Goal: Task Accomplishment & Management: Manage account settings

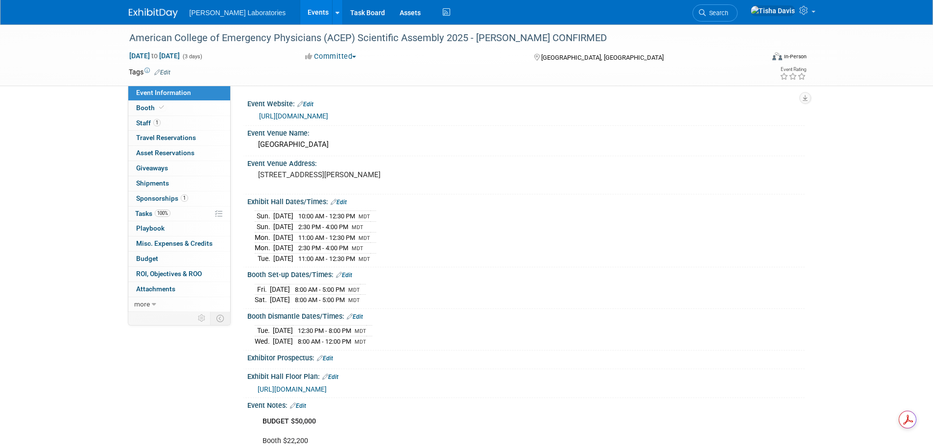
click at [300, 11] on link "Events" at bounding box center [318, 12] width 36 height 24
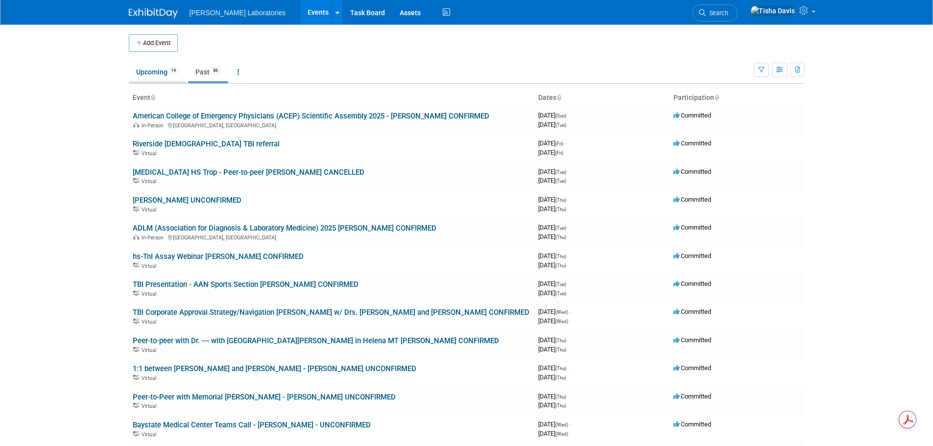
click at [146, 74] on link "Upcoming 14" at bounding box center [157, 72] width 57 height 19
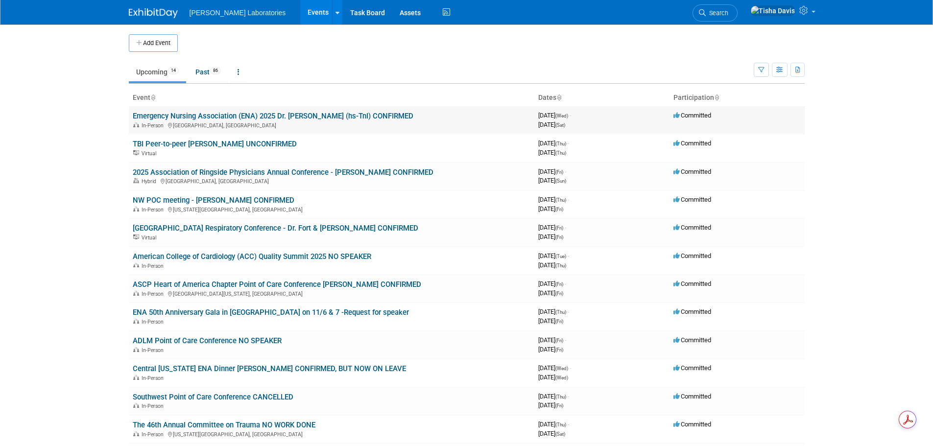
click at [273, 120] on link "Emergency Nursing Association (ENA) 2025 Dr. [PERSON_NAME] (hs-TnI) CONFIRMED" at bounding box center [273, 116] width 280 height 9
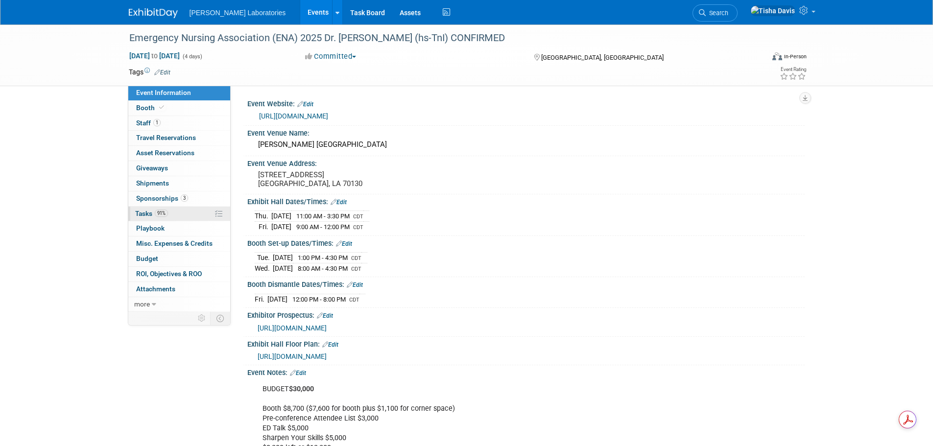
click at [148, 213] on span "Tasks 91%" at bounding box center [151, 214] width 33 height 8
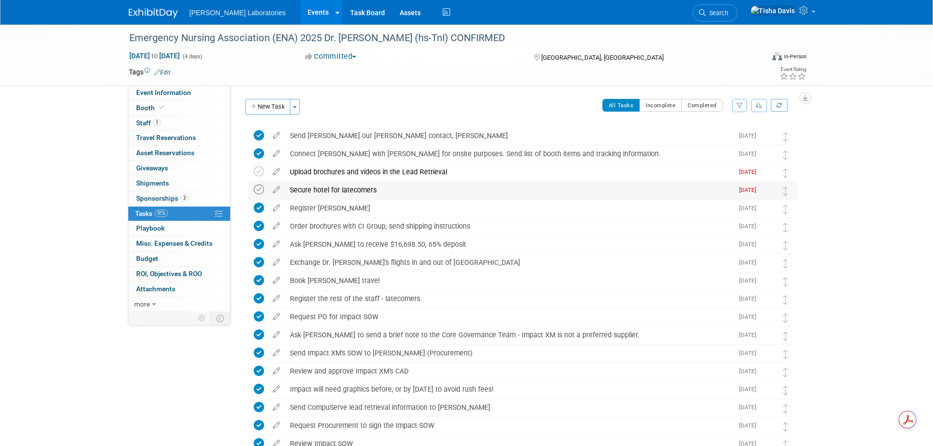
click at [258, 188] on icon at bounding box center [259, 190] width 10 height 10
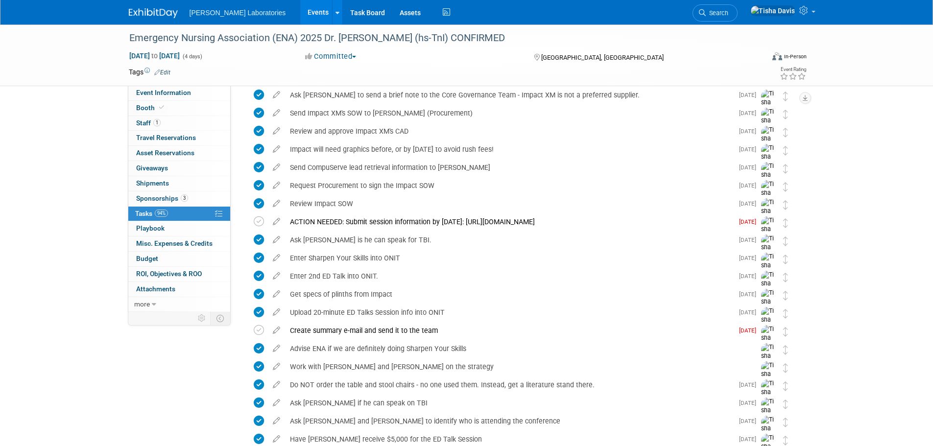
scroll to position [245, 0]
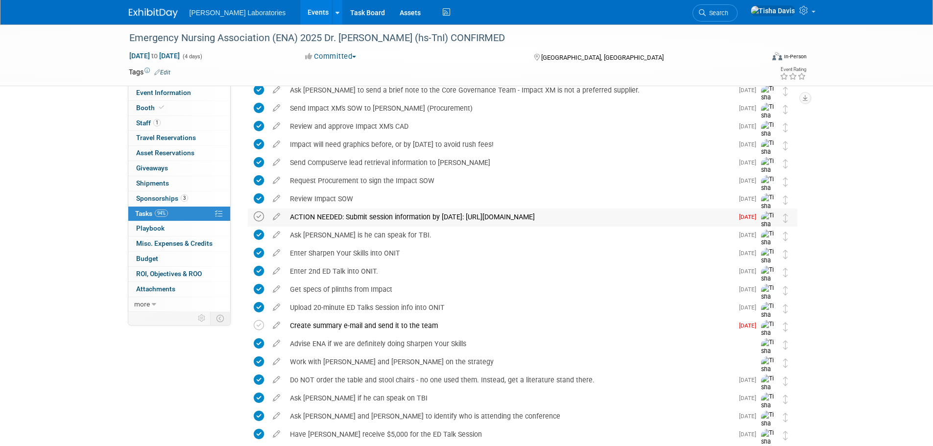
click at [259, 216] on icon at bounding box center [259, 216] width 10 height 10
click at [260, 324] on icon at bounding box center [259, 325] width 10 height 10
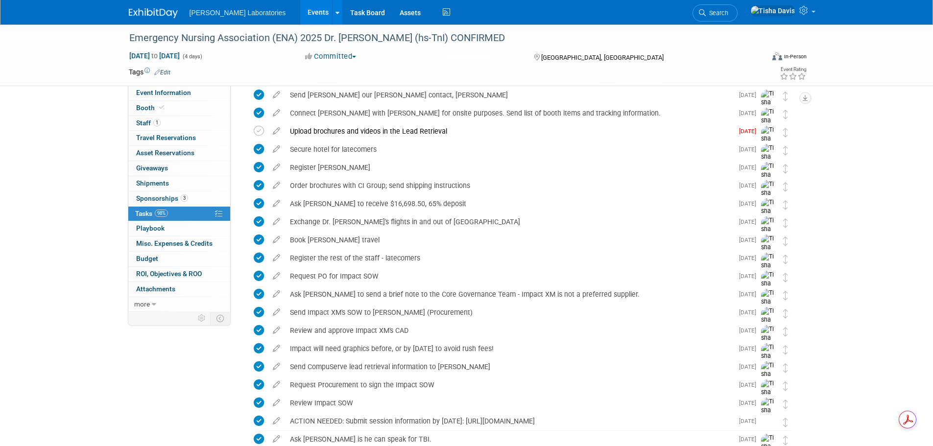
scroll to position [0, 0]
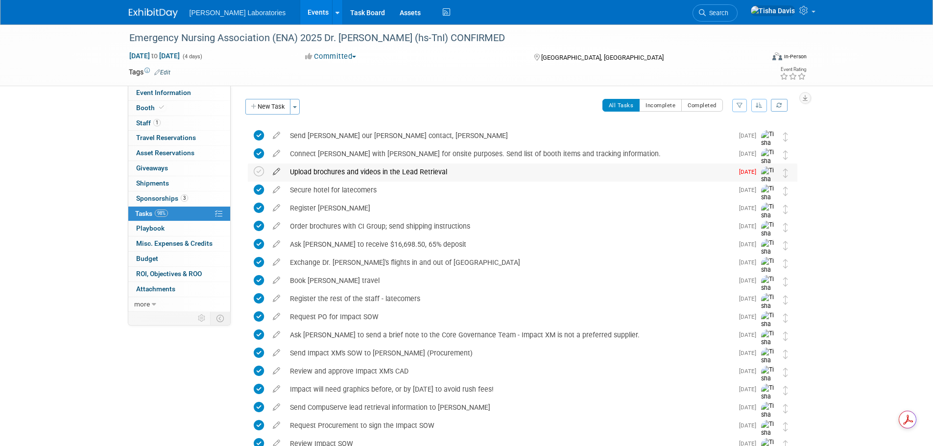
click at [275, 170] on icon at bounding box center [276, 169] width 17 height 12
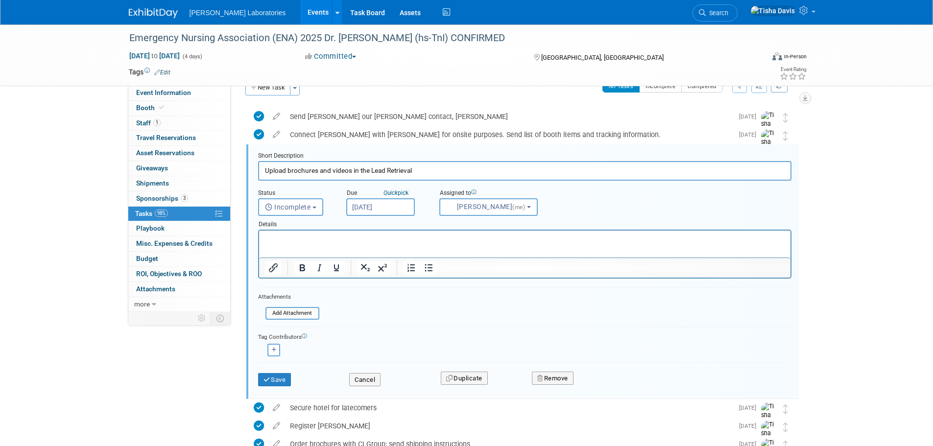
scroll to position [20, 0]
click at [427, 243] on html at bounding box center [523, 236] width 531 height 13
click at [283, 377] on button "Save" at bounding box center [274, 379] width 33 height 14
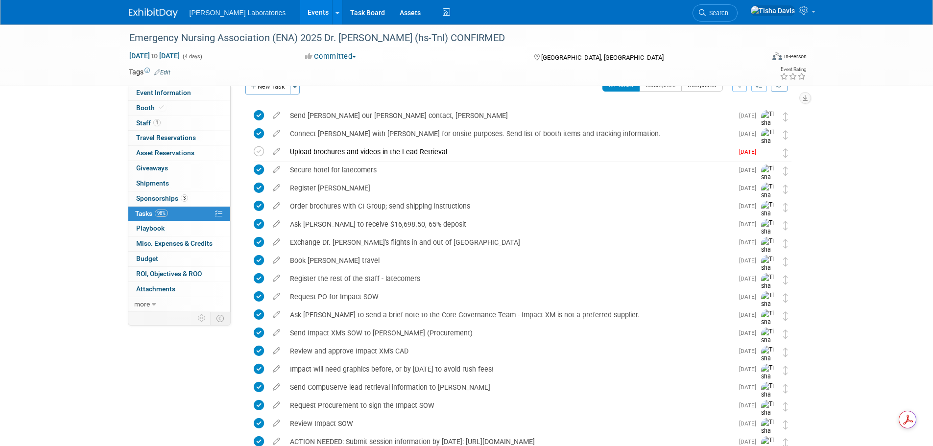
click at [300, 12] on link "Events" at bounding box center [318, 12] width 36 height 24
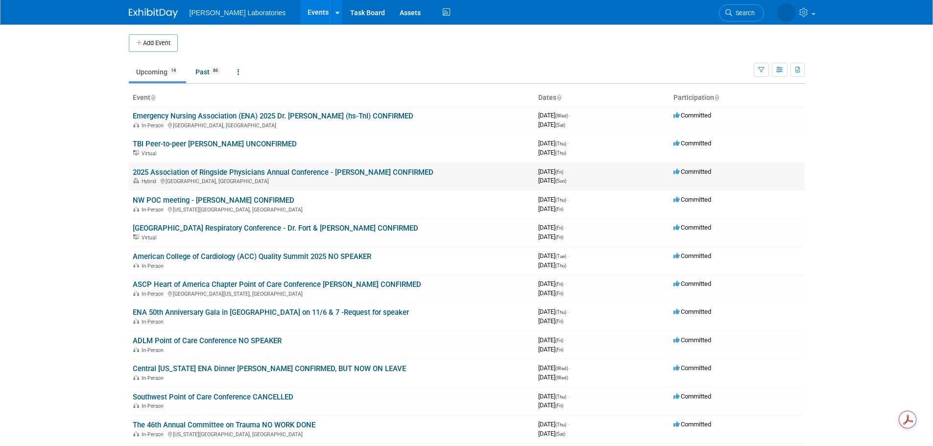
click at [333, 168] on link "2025 Association of Ringside Physicians Annual Conference - Dr. Carl Price CONF…" at bounding box center [283, 172] width 301 height 9
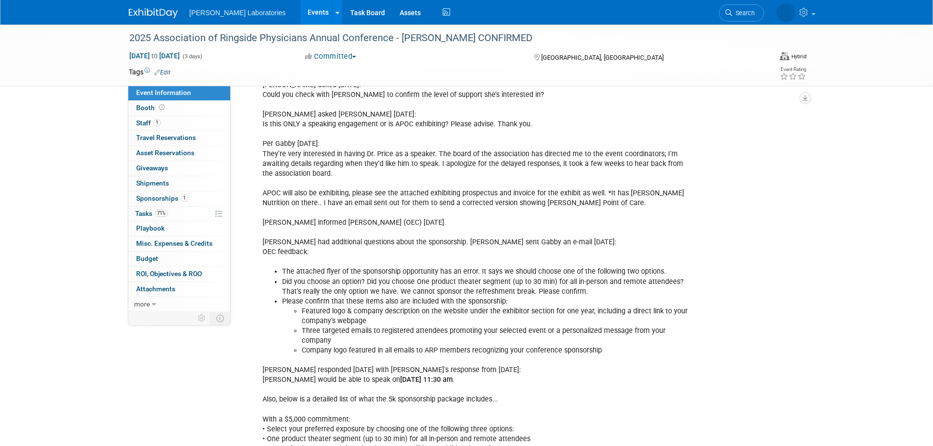
scroll to position [1101, 0]
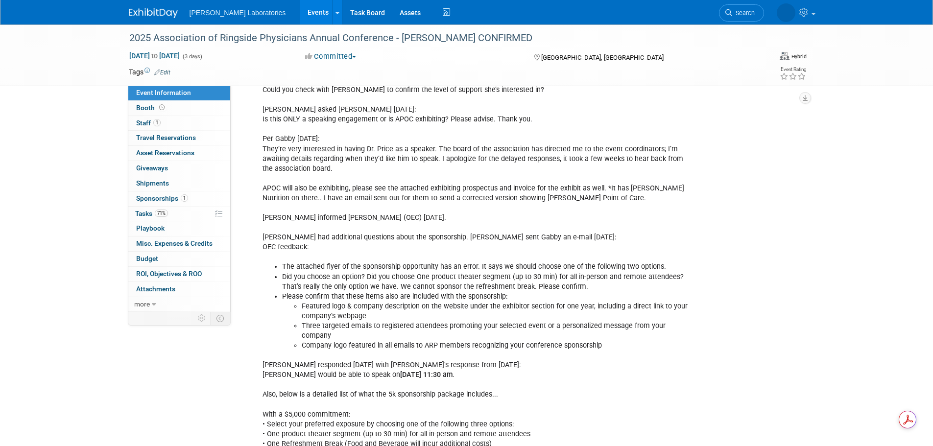
drag, startPoint x: 344, startPoint y: 356, endPoint x: 494, endPoint y: 359, distance: 150.3
click at [494, 359] on div "Gabby Rickets reached out 5/6/25: Hello Tisha, I hope all is well. We were invi…" at bounding box center [476, 135] width 441 height 1858
copy div "speak on Sunday, September 28th at 11:30 am ."
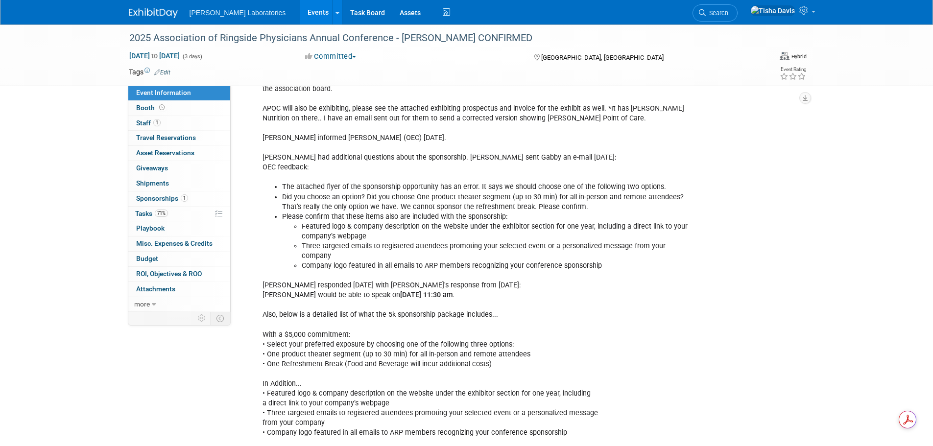
scroll to position [1162, 0]
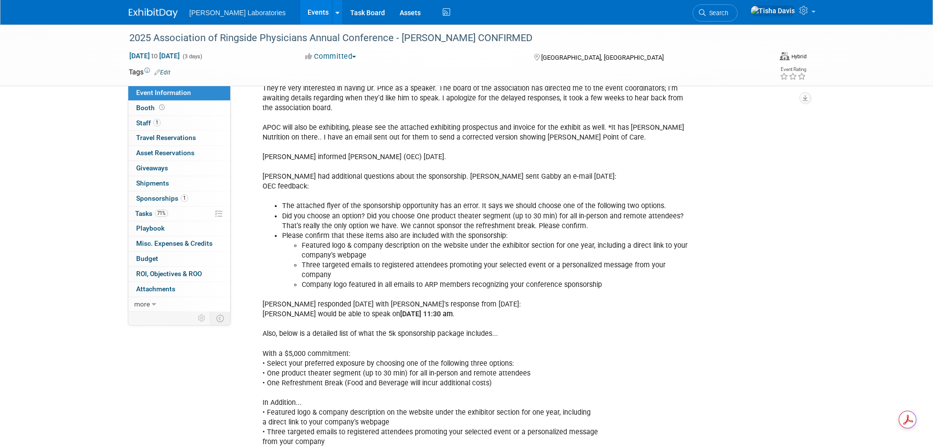
click at [717, 351] on div "Gabby Rickets reached out 5/6/25: Hello Tisha, I hope all is well. We were invi…" at bounding box center [525, 72] width 557 height 1861
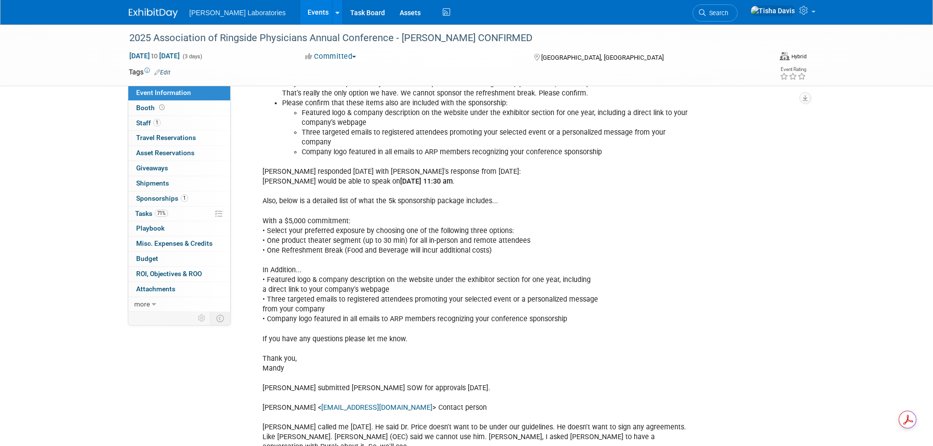
scroll to position [1309, 0]
